Goal: Task Accomplishment & Management: Manage account settings

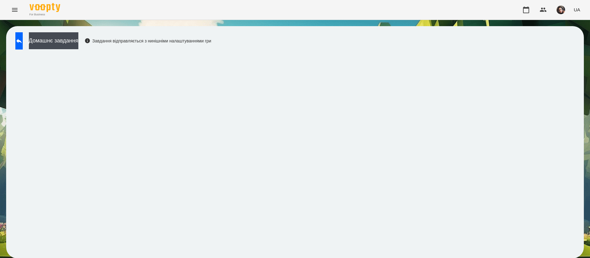
click at [23, 38] on icon at bounding box center [18, 40] width 7 height 7
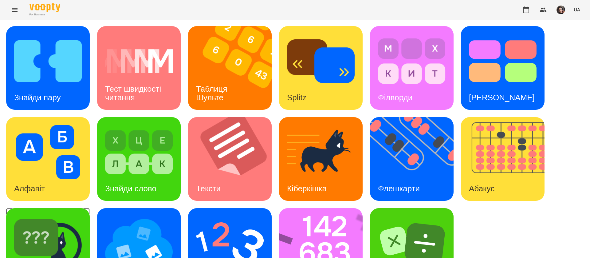
click at [84, 231] on div "Знайди Кіберкішку" at bounding box center [48, 250] width 84 height 84
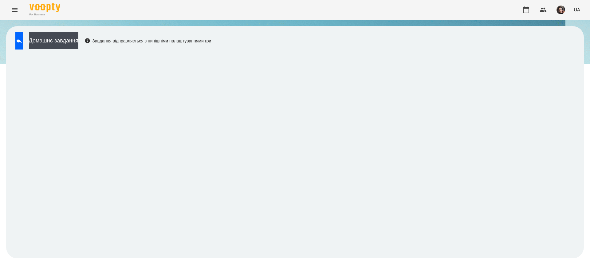
scroll to position [0, 0]
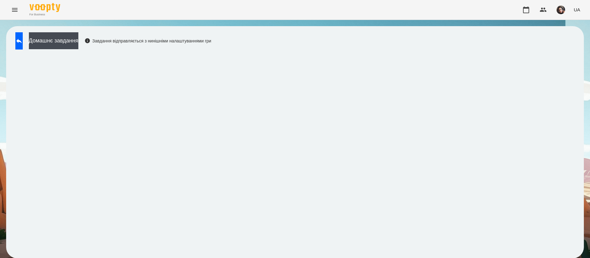
click at [23, 50] on div "Домашнє завдання Завдання відправляється з нинішніми налаштуваннями гри" at bounding box center [111, 42] width 199 height 20
click at [23, 42] on icon at bounding box center [18, 40] width 7 height 7
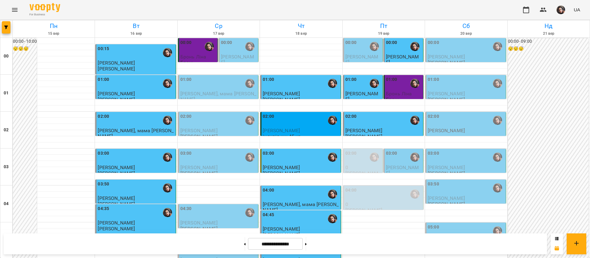
click at [446, 128] on p "[PERSON_NAME]" at bounding box center [446, 130] width 37 height 5
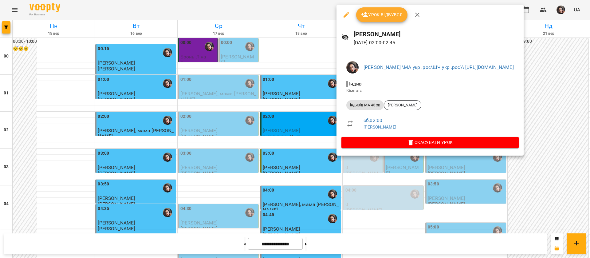
click at [270, 7] on div at bounding box center [295, 129] width 590 height 258
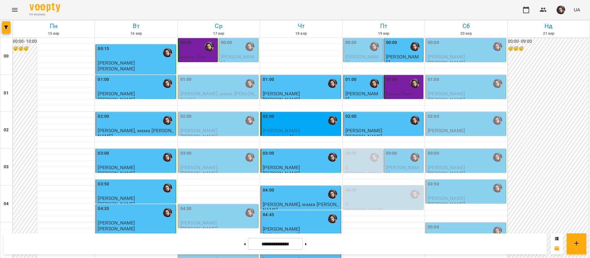
scroll to position [646, 0]
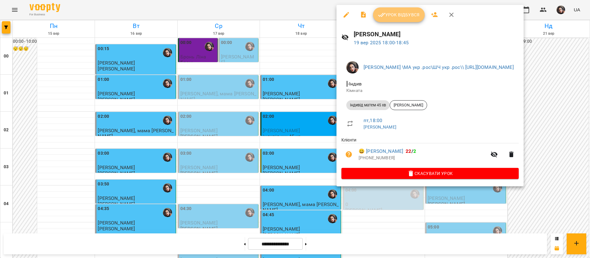
click at [403, 13] on span "Урок відбувся" at bounding box center [399, 14] width 42 height 7
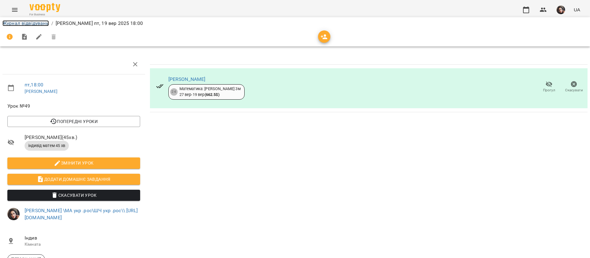
click at [15, 23] on link "Журнал відвідувань" at bounding box center [25, 23] width 46 height 6
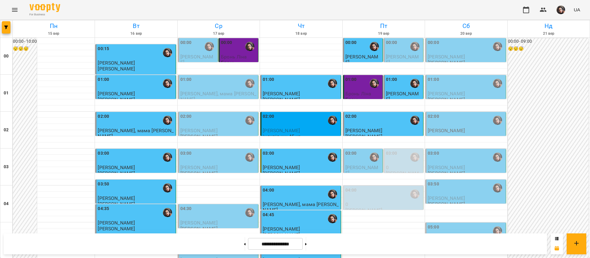
scroll to position [646, 0]
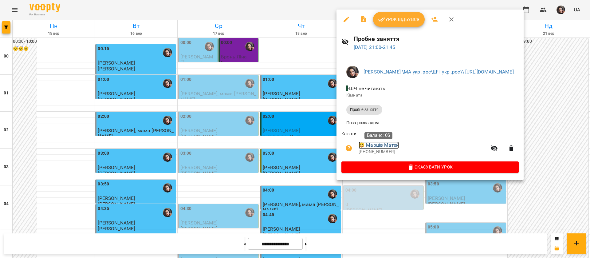
click at [380, 145] on link "😀 Марців Матей" at bounding box center [379, 144] width 40 height 7
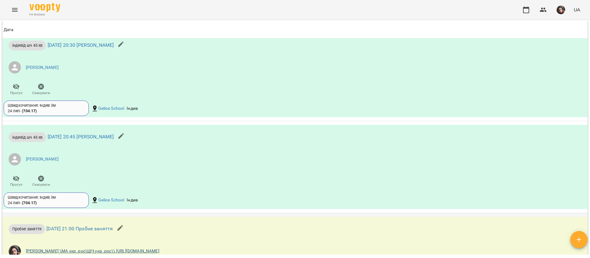
scroll to position [730, 0]
